Goal: Information Seeking & Learning: Learn about a topic

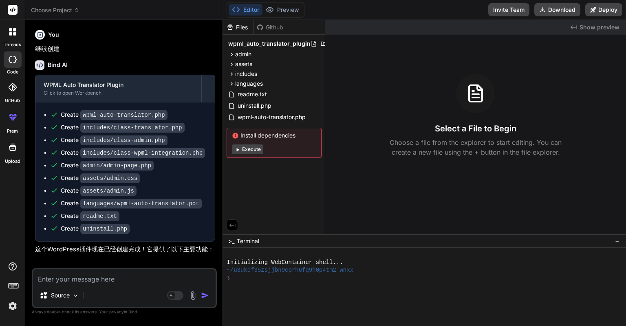
click at [101, 32] on div "You" at bounding box center [125, 35] width 180 height 10
click at [13, 43] on label "threads" at bounding box center [13, 44] width 18 height 7
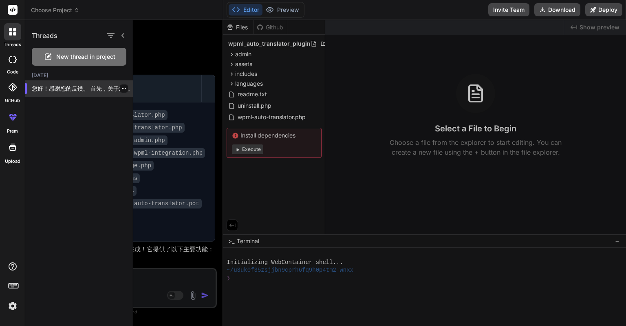
click at [78, 87] on p "您好！感谢您的反馈。 首先，关于您的疑问：**是的，我制作的这个插件是专门设计来与 WPML 插件结合使用的。** * 它会检查您的网站是否安装并激活了 WP…" at bounding box center [82, 88] width 101 height 8
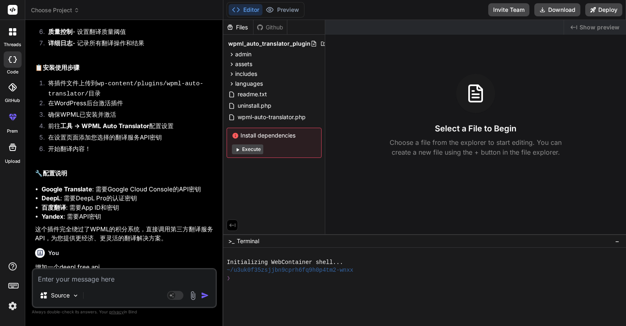
scroll to position [367, 0]
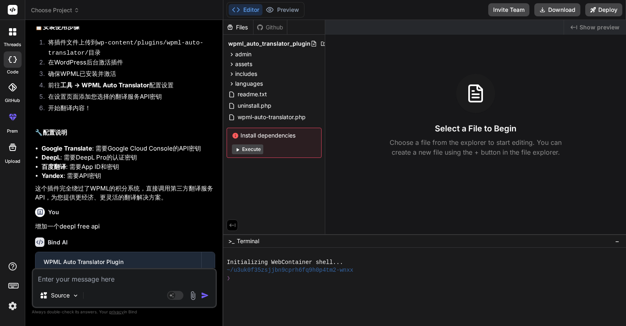
click at [15, 35] on icon at bounding box center [14, 33] width 3 height 3
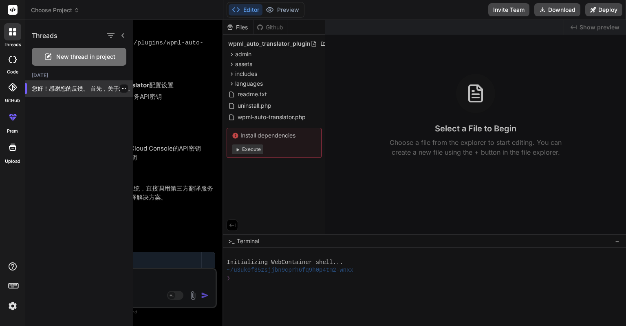
click at [72, 86] on p "您好！感谢您的反馈。 首先，关于您的疑问：**是的，我制作的这个插件是专门设计来与 WPML 插件结合使用的。** * 它会检查您的网站是否安装并激活了 WP…" at bounding box center [82, 88] width 101 height 8
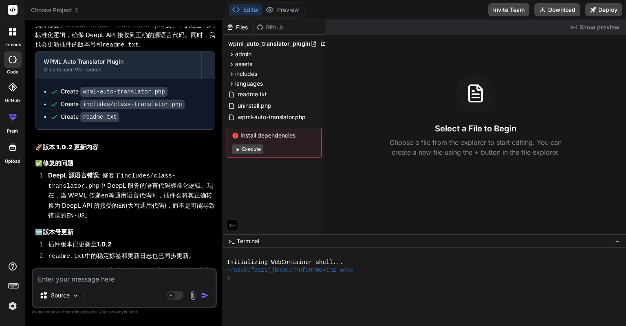
scroll to position [1908, 0]
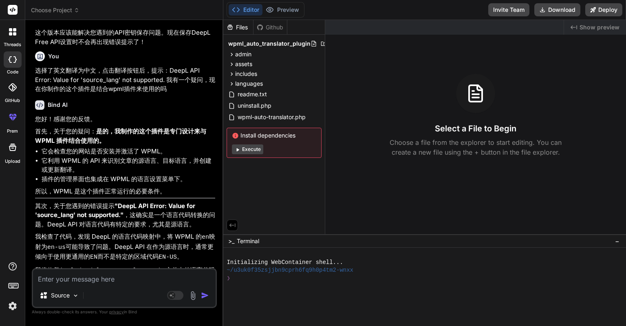
click at [36, 127] on p "首先，关于您的疑问： 是的，我制作的这个插件是专门设计来与 WPML 插件结合使用的。" at bounding box center [125, 136] width 180 height 18
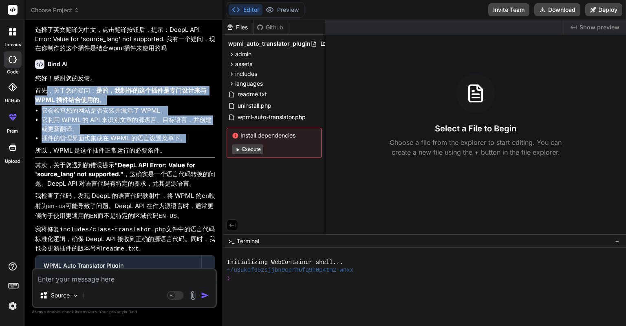
drag, startPoint x: 187, startPoint y: 127, endPoint x: 46, endPoint y: 83, distance: 147.3
click at [46, 83] on div "您好！感谢您的反馈。 首先，关于您的疑问： 是的，我制作的这个插件是专门设计来与 WPML 插件结合使用的。 它会检查您的网站是否安装并激活了 WPML。 它…" at bounding box center [125, 281] width 180 height 415
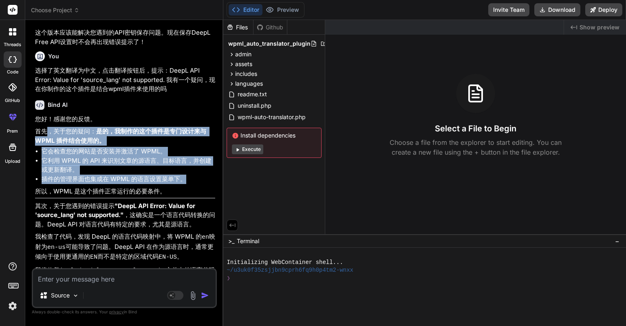
click at [70, 127] on p "首先，关于您的疑问： 是的，我制作的这个插件是专门设计来与 WPML 插件结合使用的。" at bounding box center [125, 136] width 180 height 18
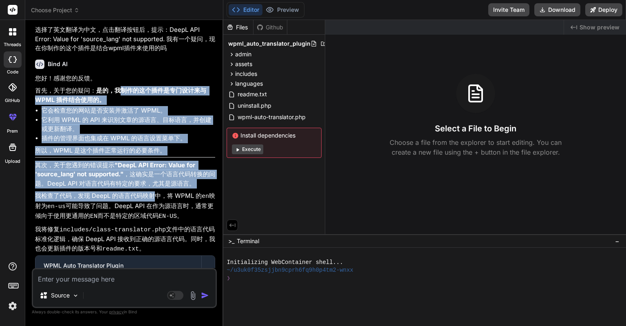
scroll to position [1989, 0]
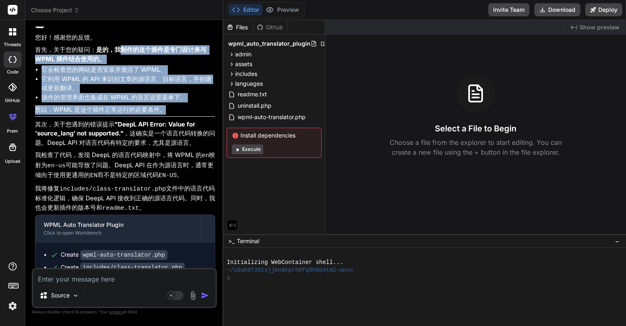
drag, startPoint x: 120, startPoint y: 121, endPoint x: 172, endPoint y: 96, distance: 58.5
click at [172, 96] on div "您好！感谢您的反馈。 首先，关于您的疑问： 是的，我制作的这个插件是专门设计来与 WPML 插件结合使用的。 它会检查您的网站是否安装并激活了 WPML。 它…" at bounding box center [125, 240] width 180 height 415
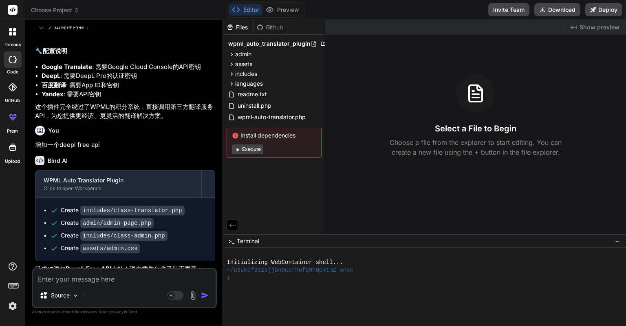
scroll to position [0, 0]
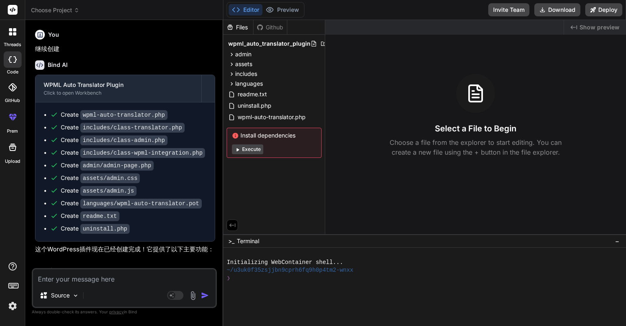
click at [72, 9] on span "Choose Project" at bounding box center [55, 10] width 49 height 8
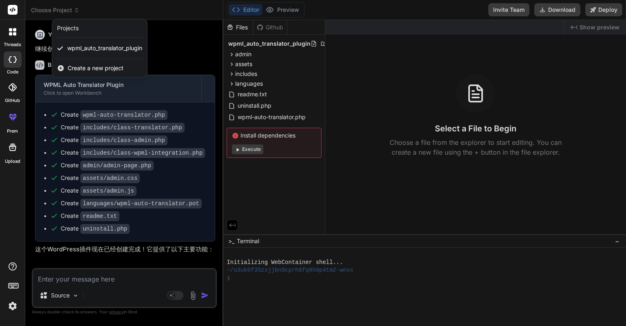
click at [173, 45] on div at bounding box center [313, 163] width 626 height 326
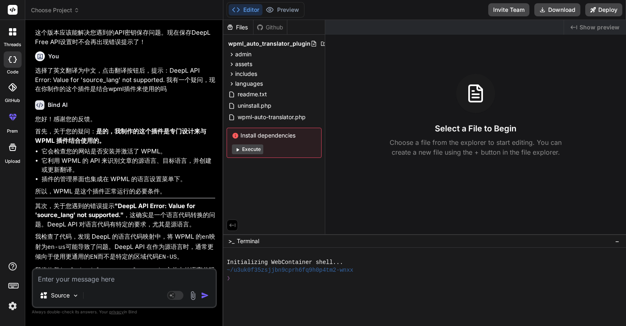
scroll to position [1949, 0]
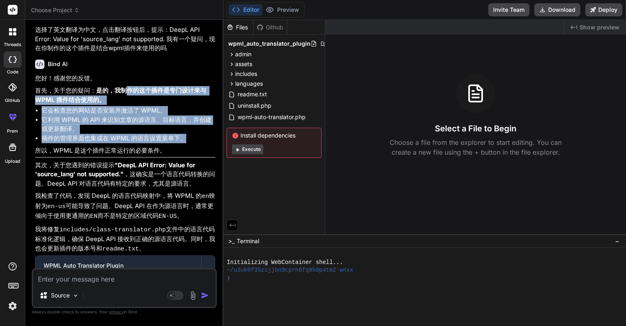
drag, startPoint x: 124, startPoint y: 76, endPoint x: 186, endPoint y: 132, distance: 83.4
click at [186, 132] on div "您好！感谢您的反馈。 首先，关于您的疑问： 是的，我制作的这个插件是专门设计来与 WPML 插件结合使用的。 它会检查您的网站是否安装并激活了 WPML。 它…" at bounding box center [125, 281] width 180 height 415
copy div "作的这个插件是专门设计来与 WPML 插件结合使用的。 它会检查您的网站是否安装并激活了 WPML。 它利用 WPML 的 API 来识别文章的源语言、目标语…"
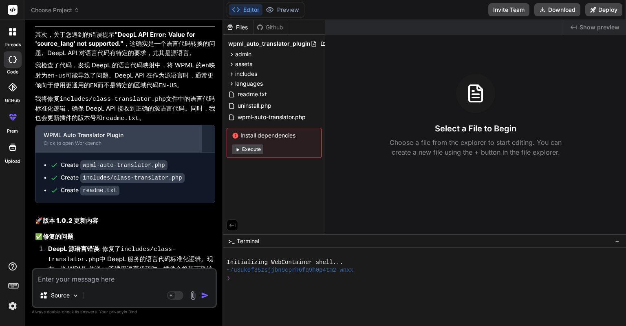
scroll to position [2153, 0]
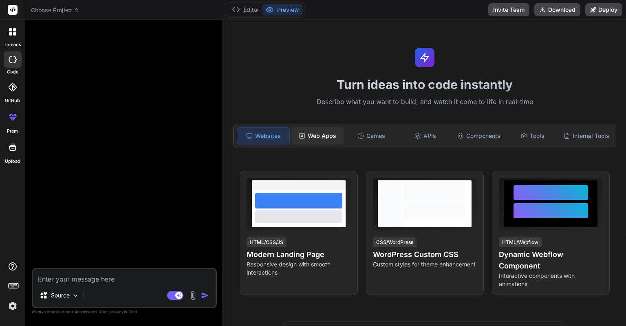
click at [320, 135] on div "Web Apps" at bounding box center [317, 135] width 52 height 17
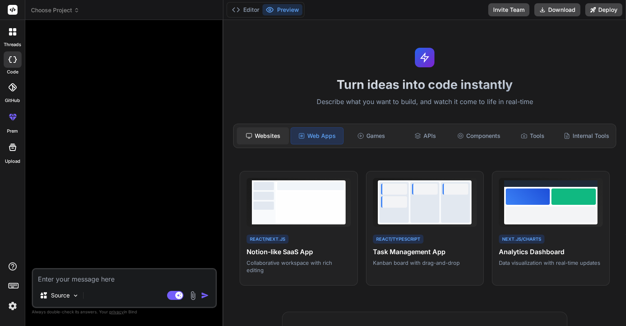
click at [274, 135] on div "Websites" at bounding box center [263, 135] width 52 height 17
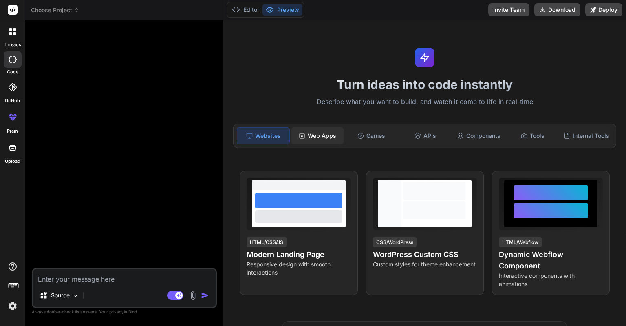
click at [315, 135] on div "Web Apps" at bounding box center [317, 135] width 52 height 17
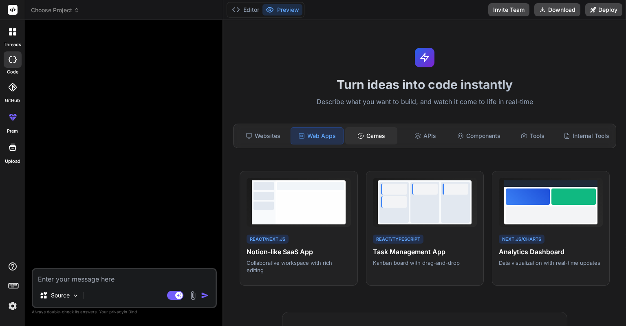
click at [360, 135] on icon at bounding box center [361, 135] width 7 height 7
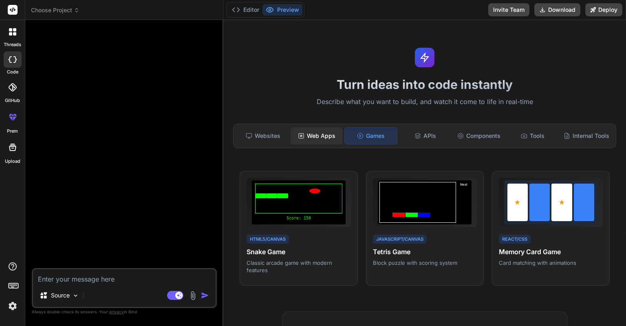
click at [322, 135] on div "Web Apps" at bounding box center [317, 135] width 52 height 17
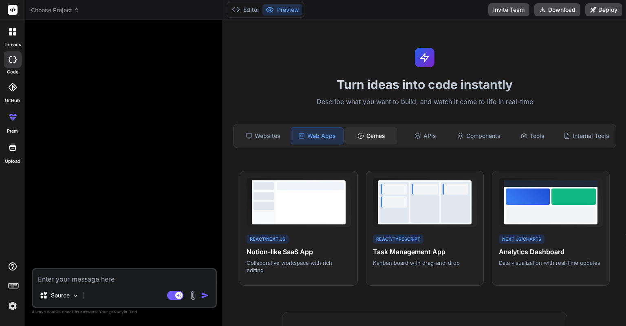
click at [373, 135] on div "Games" at bounding box center [371, 135] width 52 height 17
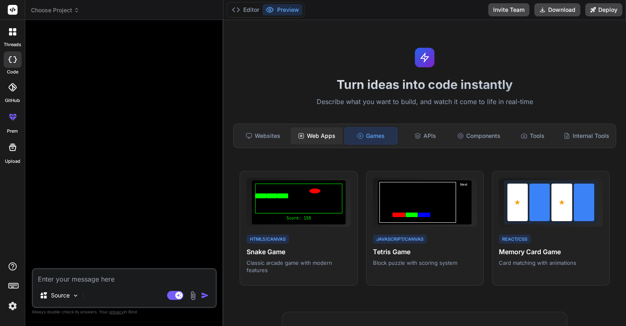
click at [333, 133] on div "Web Apps" at bounding box center [317, 135] width 52 height 17
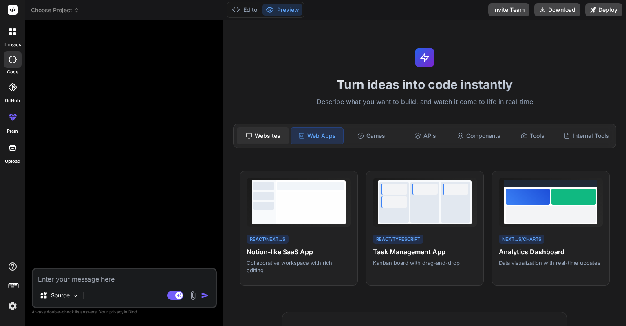
click at [280, 137] on div "Websites" at bounding box center [263, 135] width 52 height 17
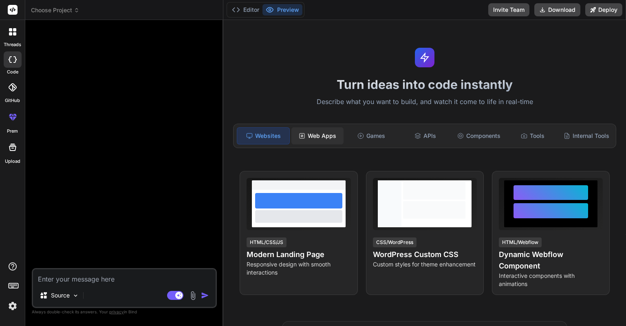
click at [316, 137] on div "Web Apps" at bounding box center [317, 135] width 52 height 17
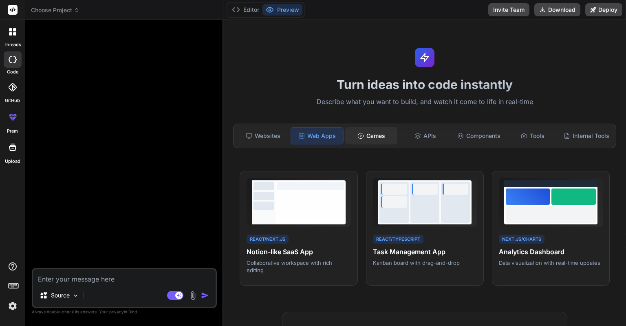
click at [370, 137] on div "Games" at bounding box center [371, 135] width 52 height 17
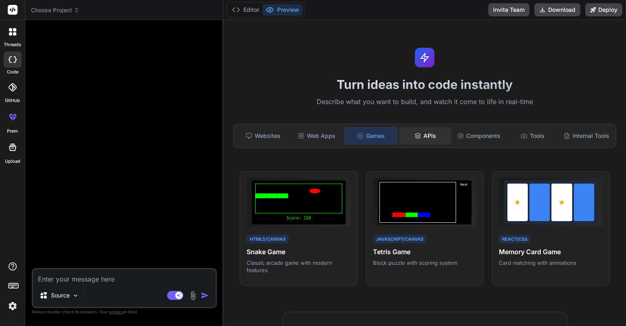
click at [418, 135] on div "APIs" at bounding box center [425, 135] width 52 height 17
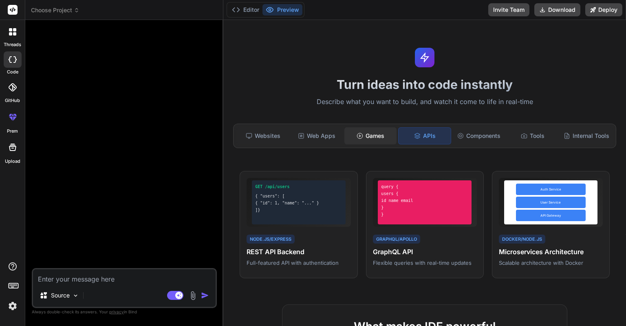
click at [376, 135] on div "Games" at bounding box center [370, 135] width 52 height 17
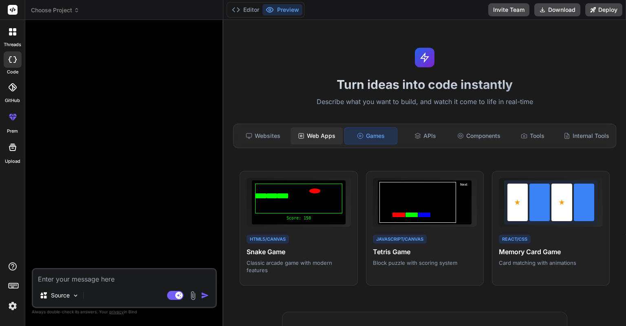
click at [330, 136] on div "Web Apps" at bounding box center [317, 135] width 52 height 17
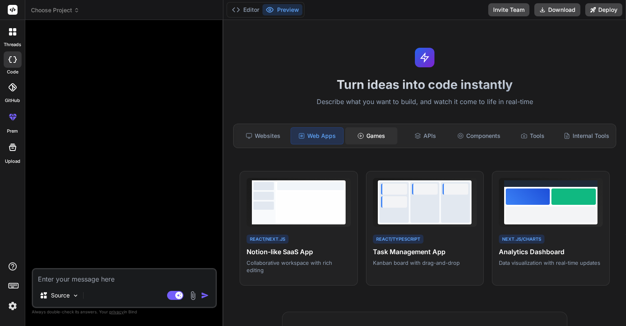
click at [358, 135] on circle at bounding box center [360, 135] width 5 height 5
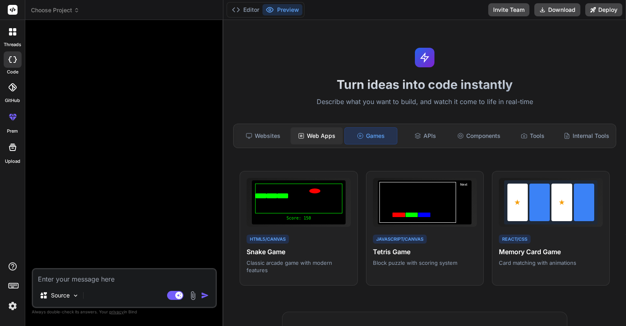
click at [329, 137] on div "Web Apps" at bounding box center [317, 135] width 52 height 17
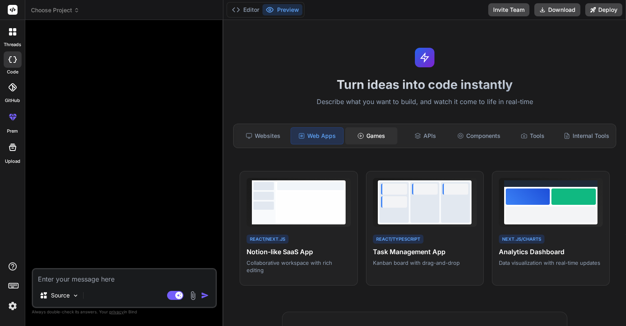
click at [364, 137] on div "Games" at bounding box center [371, 135] width 52 height 17
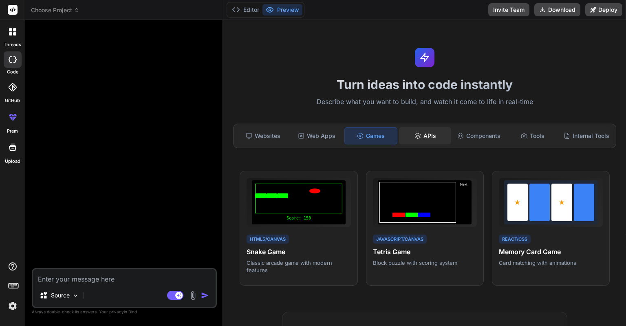
click at [407, 137] on div "APIs" at bounding box center [425, 135] width 52 height 17
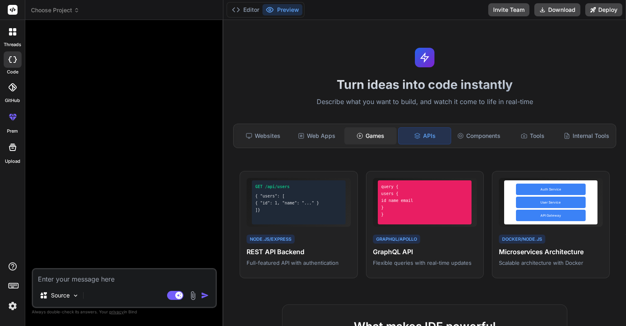
click at [370, 136] on div "Games" at bounding box center [370, 135] width 52 height 17
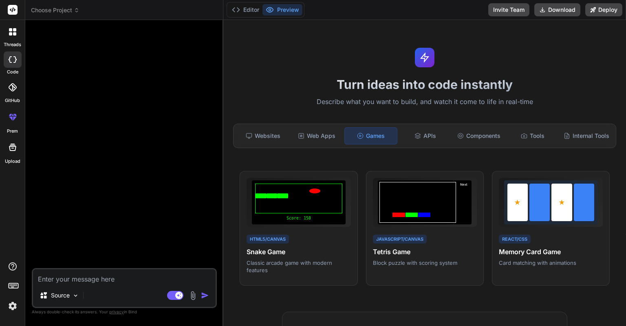
click at [344, 136] on div "Games" at bounding box center [370, 135] width 53 height 17
click at [338, 137] on div "Web Apps" at bounding box center [317, 135] width 52 height 17
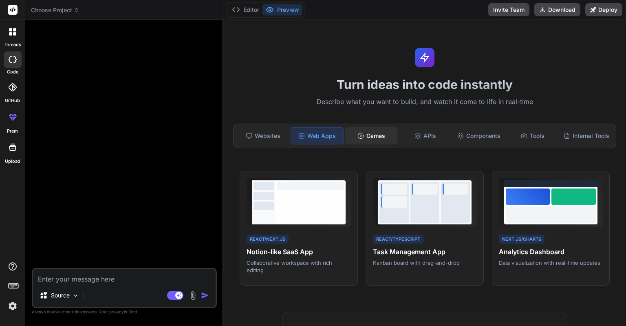
click at [355, 130] on div "Games" at bounding box center [371, 135] width 52 height 17
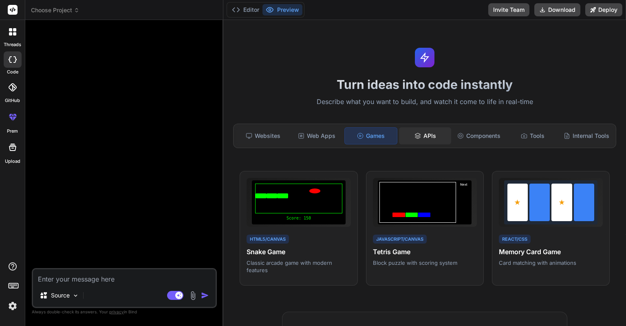
click at [416, 131] on div "APIs" at bounding box center [425, 135] width 52 height 17
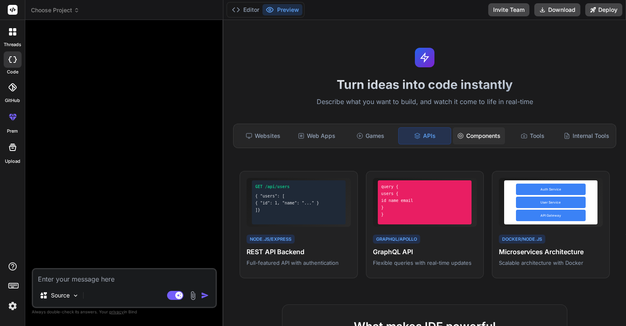
click at [457, 133] on icon at bounding box center [460, 135] width 7 height 7
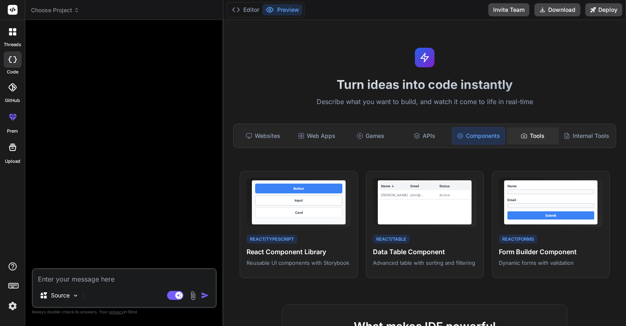
click at [523, 136] on div "Tools" at bounding box center [533, 135] width 52 height 17
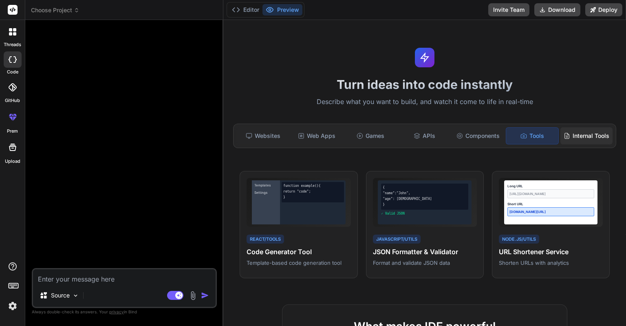
click at [564, 132] on icon at bounding box center [567, 135] width 7 height 7
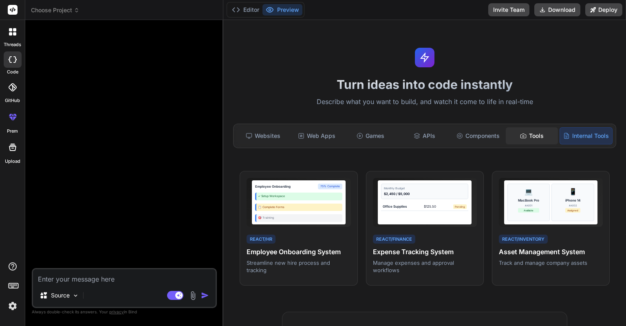
click at [532, 132] on div "Tools" at bounding box center [532, 135] width 52 height 17
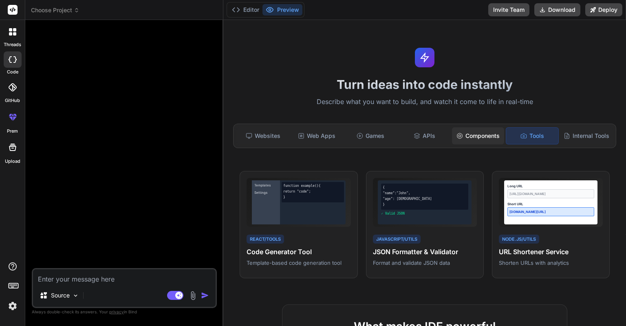
click at [496, 133] on div "Components" at bounding box center [478, 135] width 52 height 17
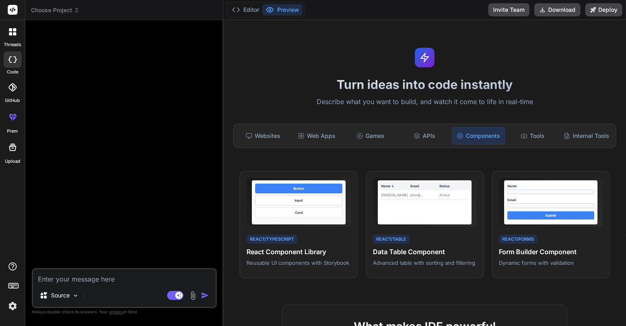
click at [452, 133] on div "Components" at bounding box center [478, 135] width 53 height 17
click at [434, 134] on div "APIs" at bounding box center [424, 135] width 52 height 17
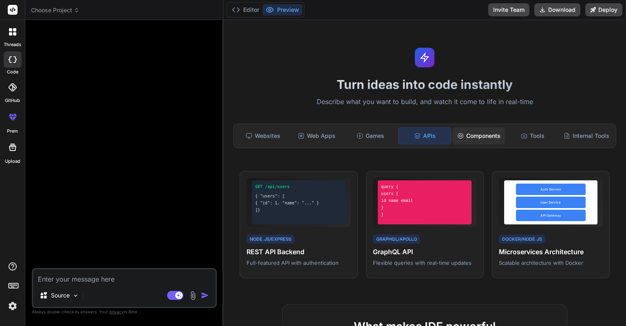
click at [458, 133] on icon at bounding box center [460, 135] width 5 height 5
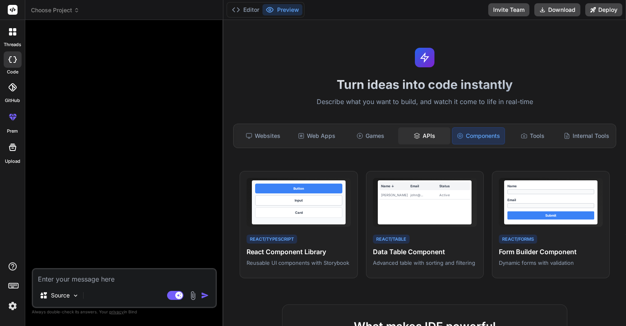
click at [423, 137] on div "APIs" at bounding box center [424, 135] width 52 height 17
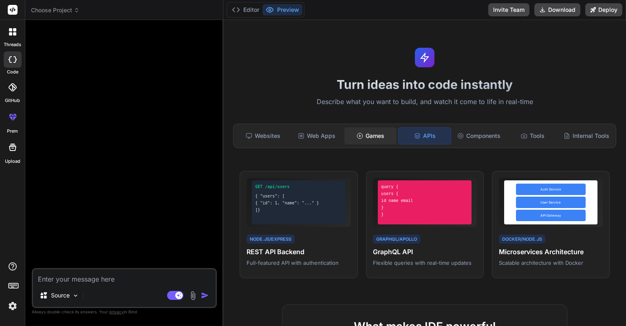
click at [360, 137] on div "Games" at bounding box center [370, 135] width 52 height 17
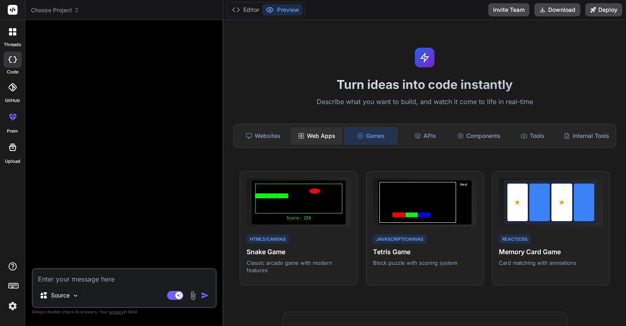
click at [329, 138] on div "Web Apps" at bounding box center [317, 135] width 52 height 17
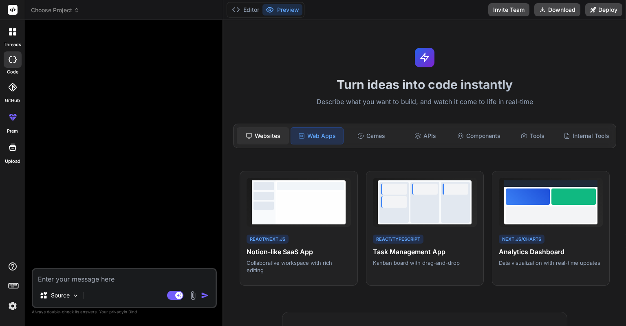
click at [277, 132] on div "Websites" at bounding box center [263, 135] width 52 height 17
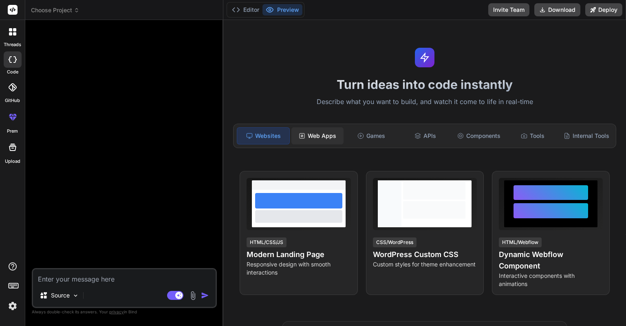
click at [321, 139] on div "Web Apps" at bounding box center [317, 135] width 52 height 17
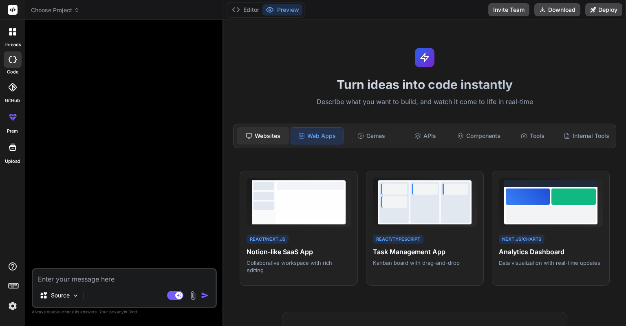
click at [287, 136] on div "Websites" at bounding box center [263, 135] width 52 height 17
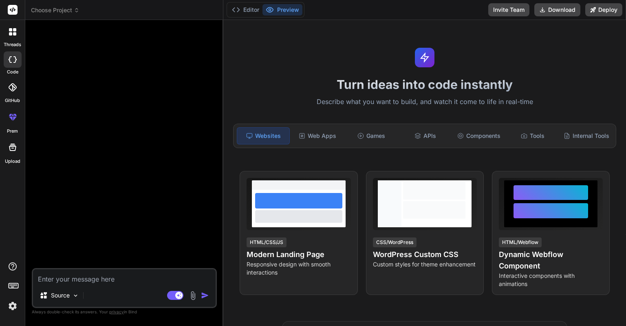
click at [206, 176] on div at bounding box center [124, 146] width 183 height 241
click at [308, 135] on div "Web Apps" at bounding box center [317, 135] width 52 height 17
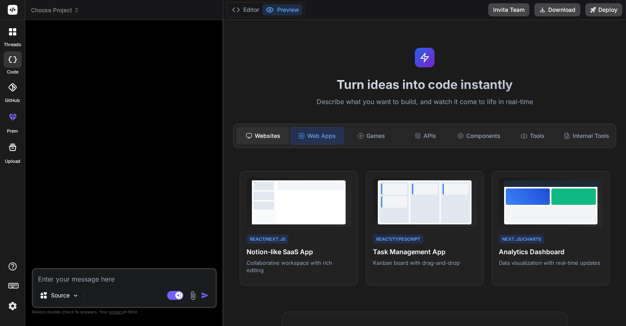
click at [281, 132] on div "Websites" at bounding box center [263, 135] width 52 height 17
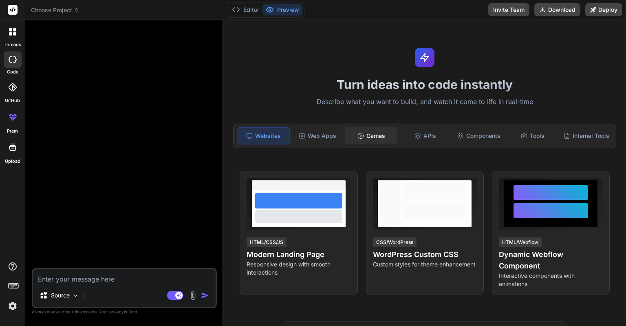
click at [362, 133] on div "Games" at bounding box center [371, 135] width 52 height 17
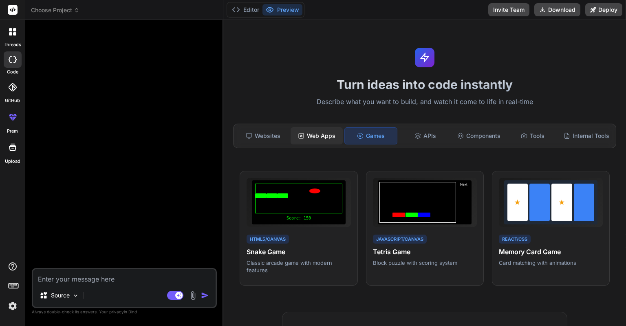
click at [317, 133] on div "Web Apps" at bounding box center [317, 135] width 52 height 17
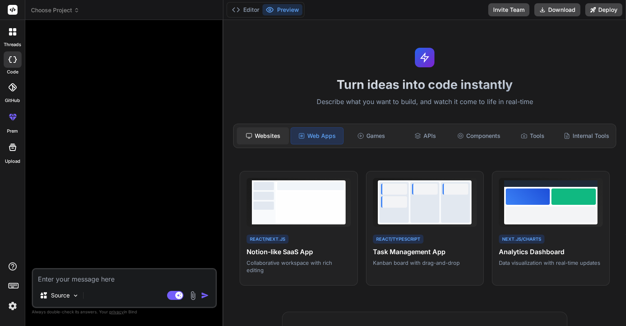
click at [276, 134] on div "Websites" at bounding box center [263, 135] width 52 height 17
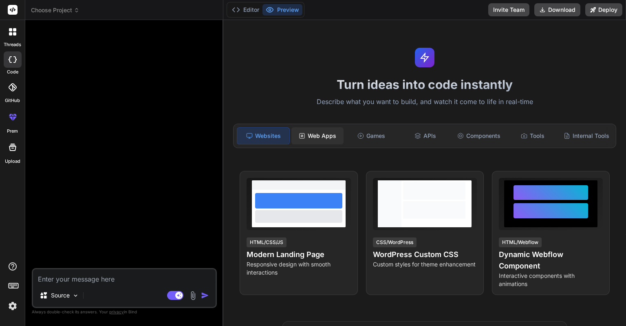
click at [340, 135] on div "Web Apps" at bounding box center [317, 135] width 52 height 17
